Goal: Task Accomplishment & Management: Manage account settings

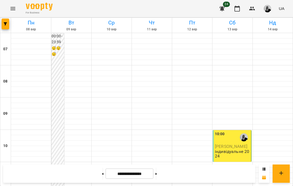
scroll to position [354, 0]
click at [157, 173] on button at bounding box center [155, 173] width 1 height 12
click at [102, 174] on button at bounding box center [102, 173] width 1 height 12
type input "**********"
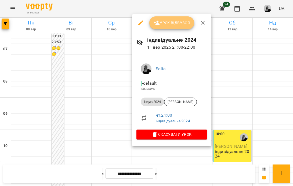
click at [179, 28] on button "Урок відбувся" at bounding box center [171, 22] width 45 height 13
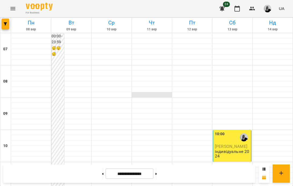
scroll to position [233, 0]
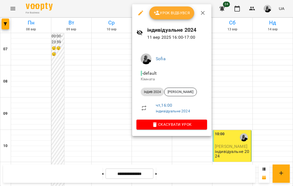
click at [180, 11] on span "Урок відбувся" at bounding box center [171, 13] width 36 height 6
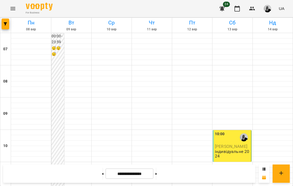
scroll to position [293, 0]
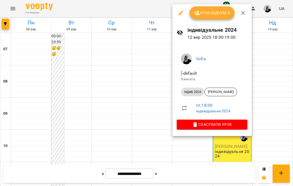
click at [215, 14] on span "Урок відбувся" at bounding box center [212, 13] width 36 height 6
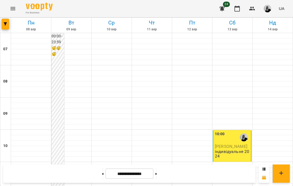
scroll to position [354, 0]
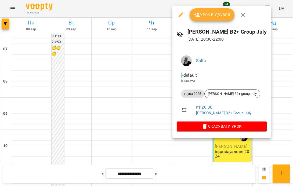
click at [207, 10] on button "Урок відбувся" at bounding box center [211, 14] width 45 height 13
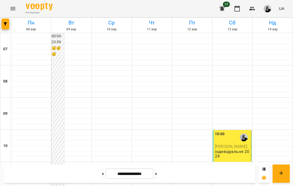
scroll to position [284, 0]
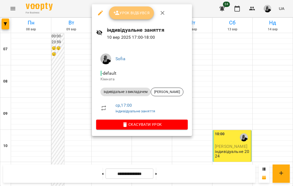
click at [136, 7] on button "Урок відбувся" at bounding box center [131, 12] width 45 height 13
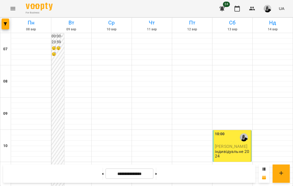
scroll to position [354, 0]
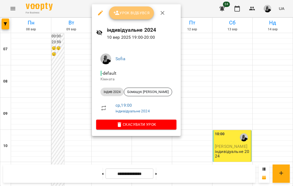
click at [134, 13] on span "Урок відбувся" at bounding box center [131, 13] width 36 height 6
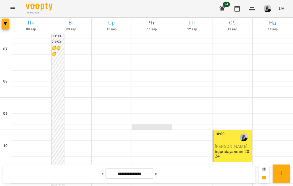
scroll to position [354, 0]
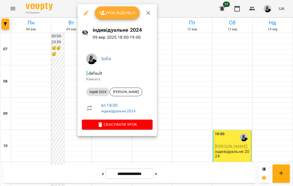
click at [217, 59] on div at bounding box center [146, 93] width 293 height 186
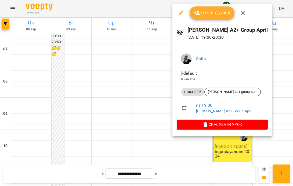
click at [259, 78] on div at bounding box center [146, 93] width 293 height 186
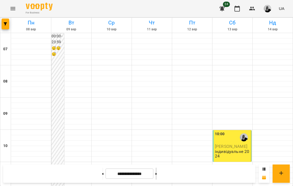
click at [157, 176] on button at bounding box center [155, 173] width 1 height 12
type input "**********"
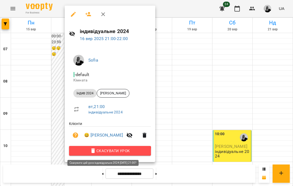
click at [109, 152] on span "Скасувати Урок" at bounding box center [109, 150] width 73 height 6
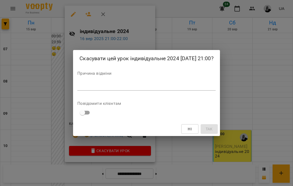
click at [175, 86] on textarea at bounding box center [146, 85] width 138 height 5
click at [170, 86] on textarea at bounding box center [146, 85] width 138 height 5
click at [148, 81] on div "Причина відміни *" at bounding box center [146, 81] width 138 height 21
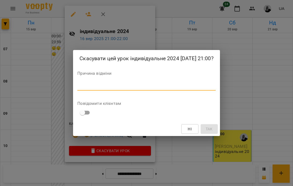
click at [143, 84] on textarea at bounding box center [146, 85] width 138 height 5
click at [119, 88] on textarea at bounding box center [146, 85] width 138 height 5
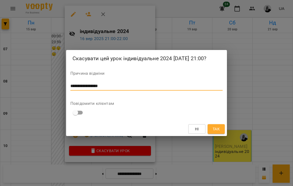
type textarea "**********"
click at [213, 127] on span "Так" at bounding box center [215, 129] width 7 height 6
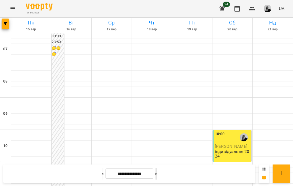
click at [157, 174] on button at bounding box center [155, 173] width 1 height 12
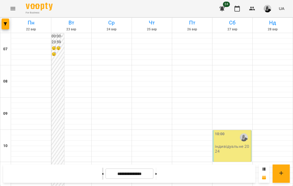
click at [102, 177] on button at bounding box center [102, 173] width 1 height 12
type input "**********"
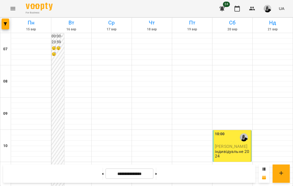
scroll to position [274, 0]
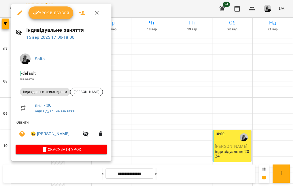
click at [135, 40] on div at bounding box center [146, 93] width 293 height 186
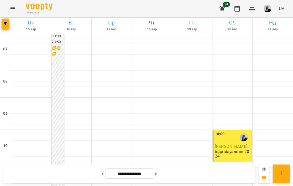
scroll to position [0, 0]
click at [223, 6] on icon "button" at bounding box center [222, 8] width 6 height 6
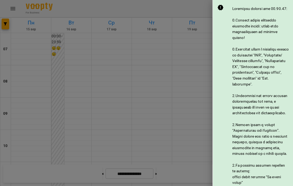
scroll to position [0, 0]
click at [220, 6] on icon at bounding box center [220, 7] width 6 height 6
click at [172, 37] on div at bounding box center [146, 93] width 293 height 186
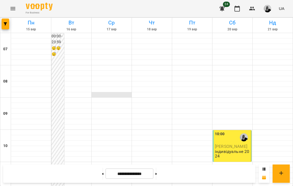
scroll to position [354, 0]
